Goal: Transaction & Acquisition: Download file/media

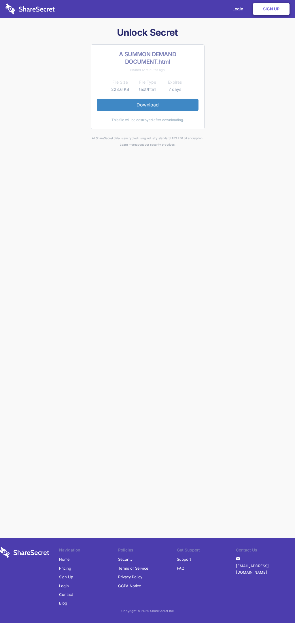
click at [148, 105] on link "Download" at bounding box center [148, 105] width 102 height 12
